Goal: Find specific page/section: Find specific page/section

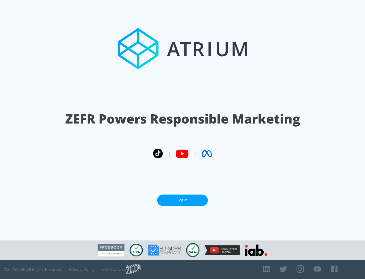
click at [183, 200] on link "Log In" at bounding box center [182, 199] width 51 height 11
